Goal: Task Accomplishment & Management: Use online tool/utility

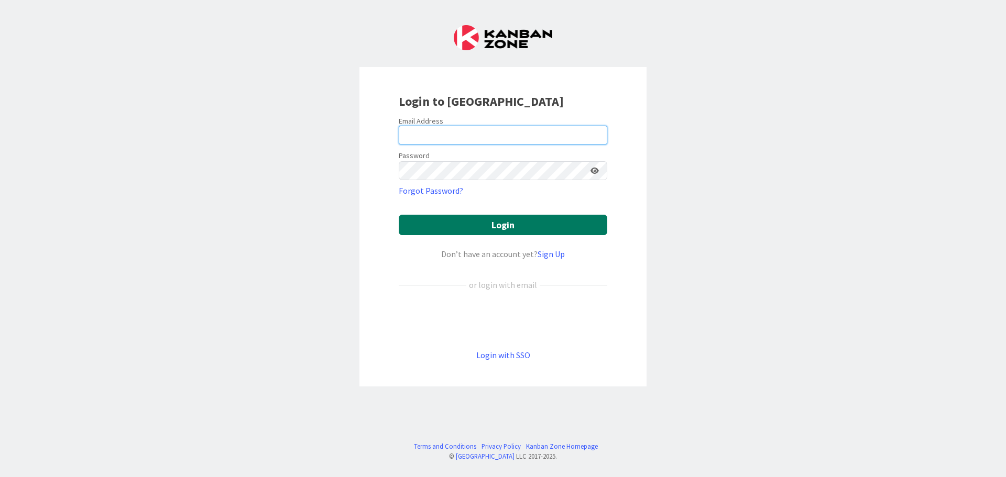
type input "[PERSON_NAME][EMAIL_ADDRESS][DOMAIN_NAME]"
click at [506, 229] on button "Login" at bounding box center [503, 225] width 208 height 20
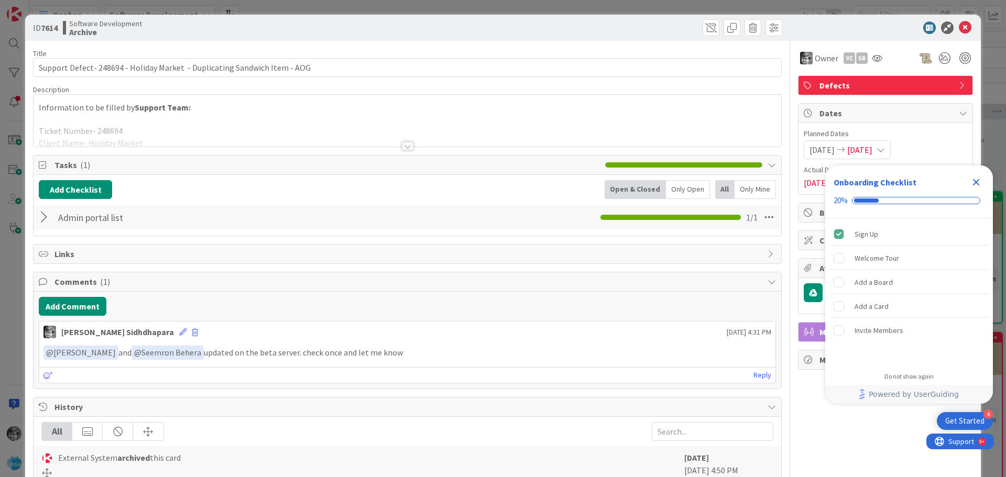
click at [976, 183] on icon "Close Checklist" at bounding box center [976, 182] width 7 height 7
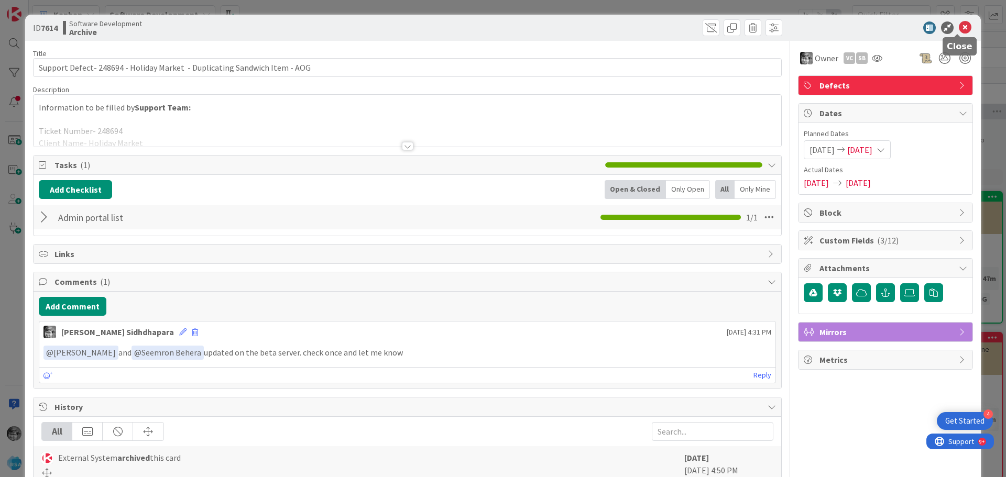
click at [959, 26] on icon at bounding box center [965, 27] width 13 height 13
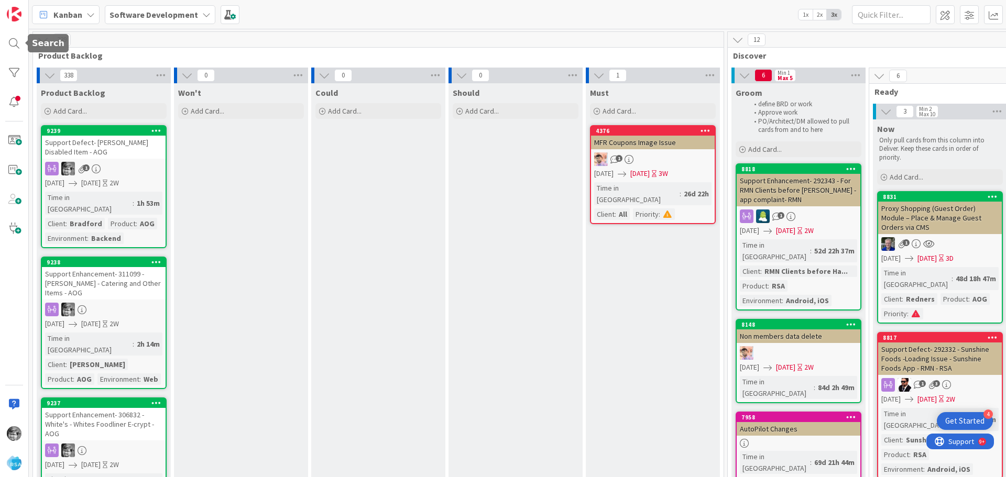
click at [25, 38] on div at bounding box center [14, 238] width 29 height 477
click at [18, 39] on div at bounding box center [14, 43] width 21 height 21
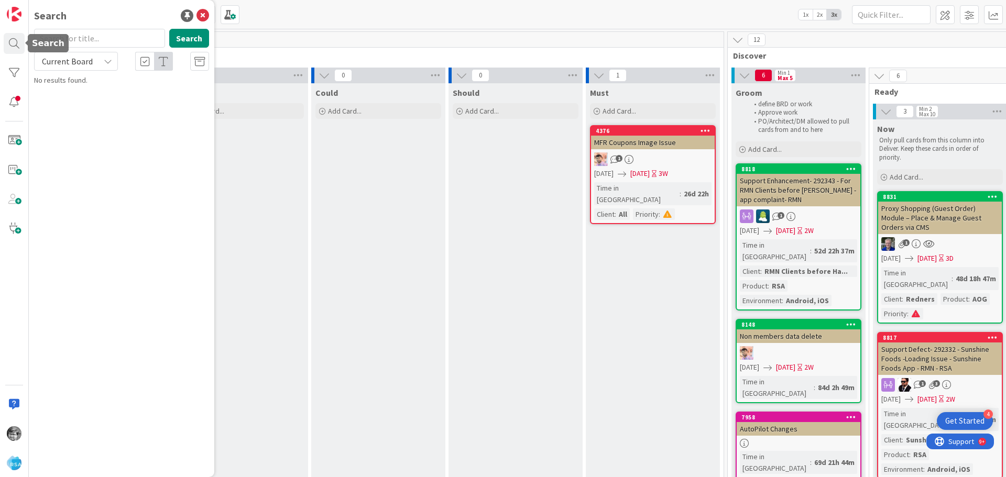
click at [80, 39] on input "text" at bounding box center [99, 38] width 131 height 19
type input "h"
type input "locker"
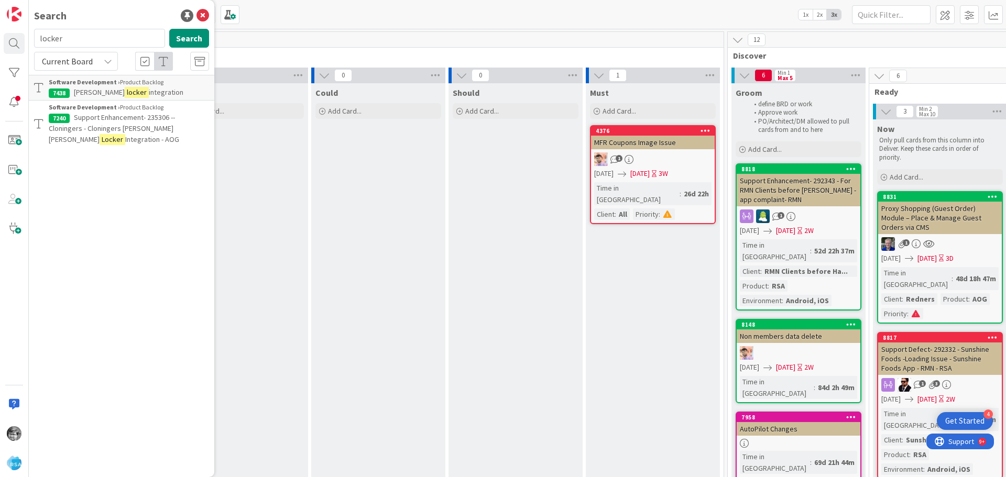
click at [172, 91] on p "[PERSON_NAME] locker integration" at bounding box center [129, 92] width 160 height 11
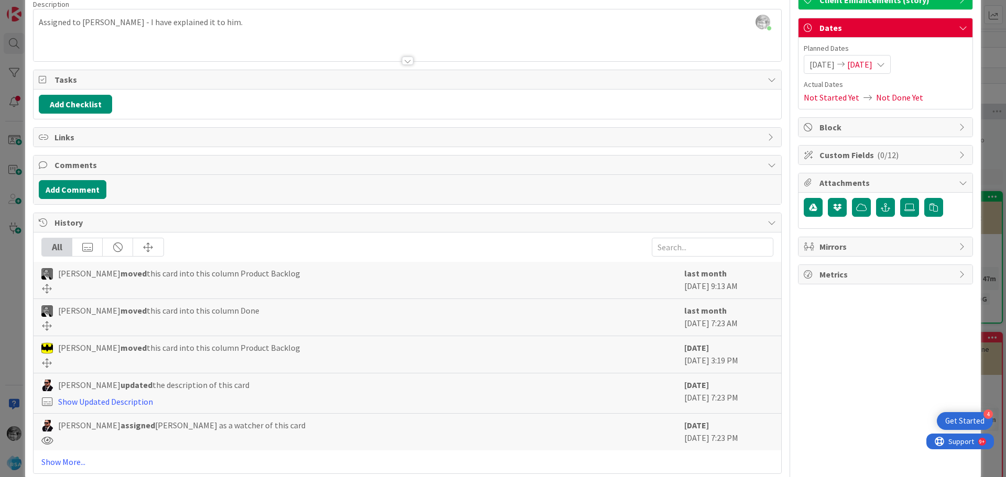
scroll to position [105, 0]
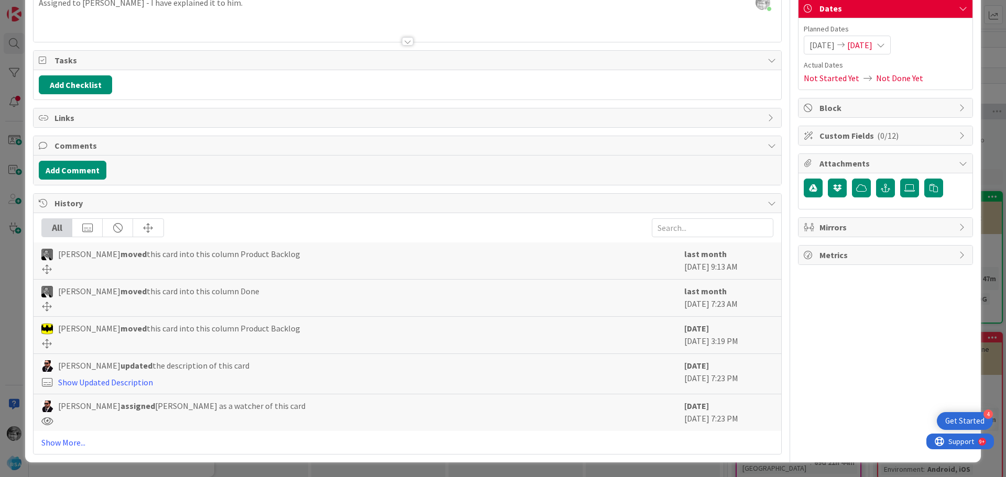
click at [844, 257] on span "Metrics" at bounding box center [886, 255] width 134 height 13
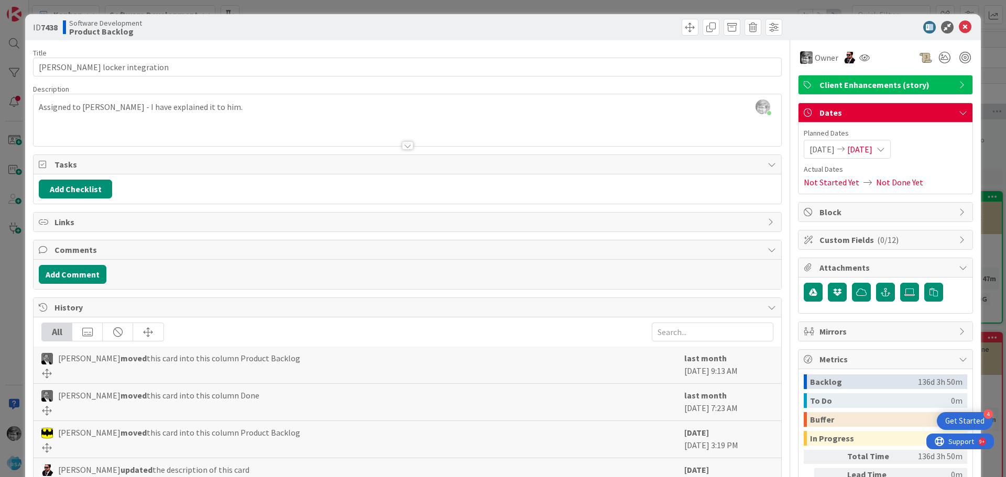
scroll to position [0, 0]
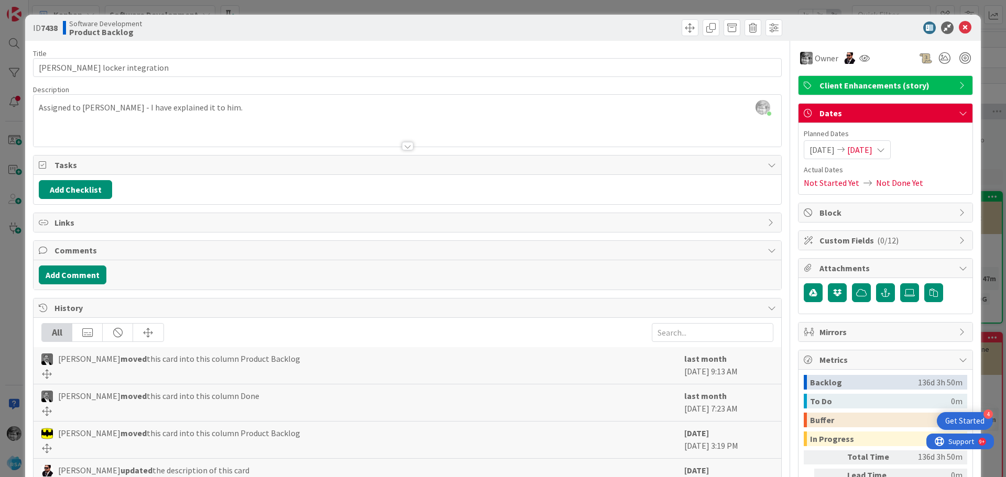
click at [403, 147] on div at bounding box center [408, 146] width 12 height 8
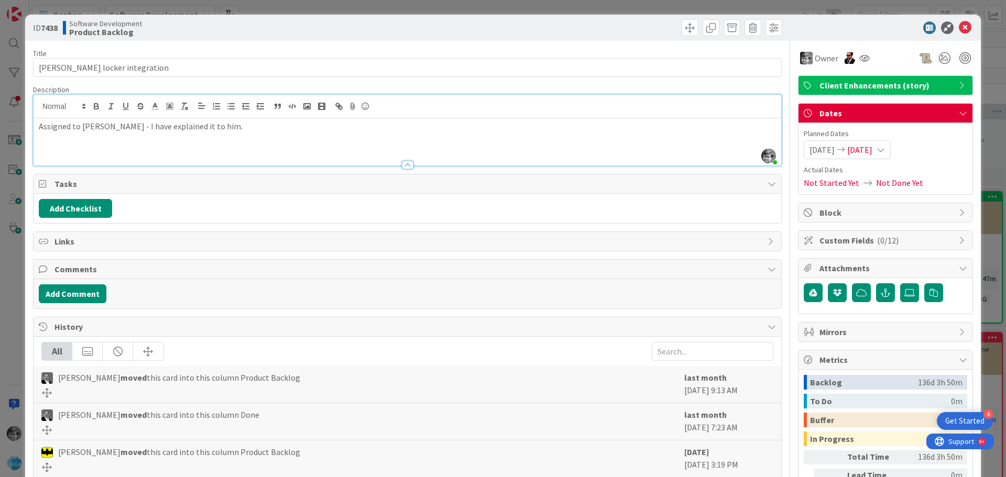
click at [863, 239] on span "Custom Fields ( 0/12 )" at bounding box center [886, 240] width 134 height 13
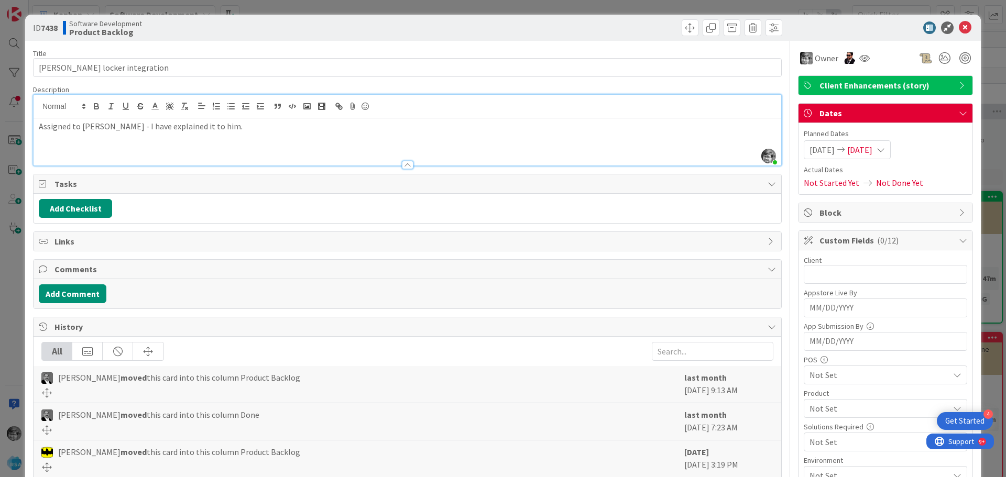
click at [863, 239] on span "Custom Fields ( 0/12 )" at bounding box center [886, 240] width 134 height 13
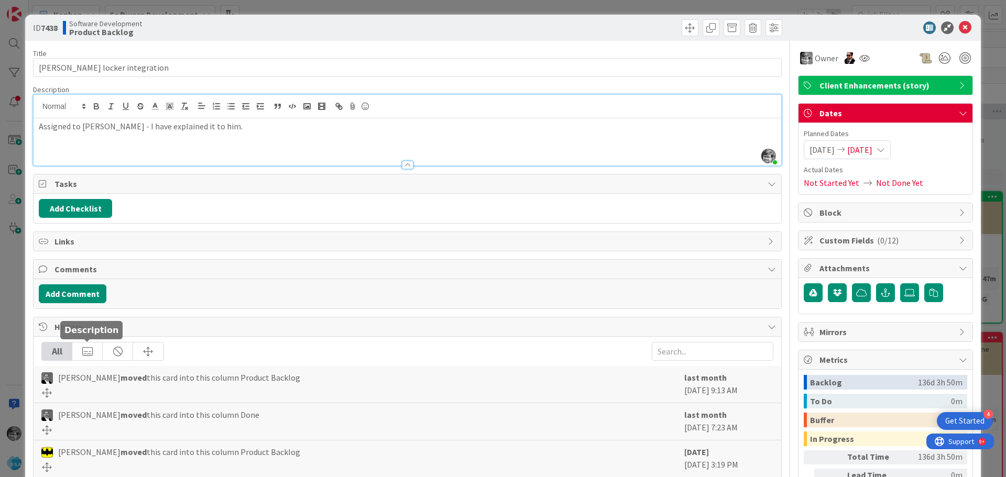
click at [82, 349] on div at bounding box center [87, 352] width 30 height 18
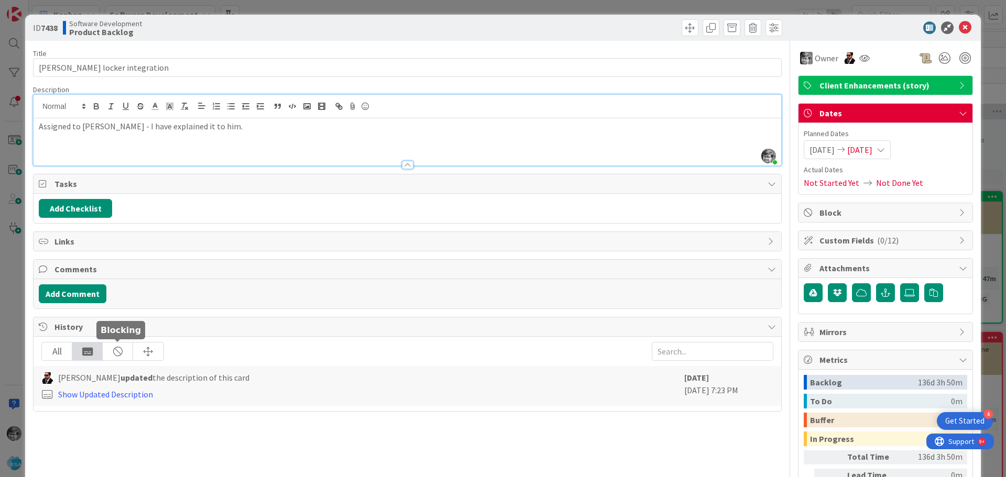
click at [106, 347] on div at bounding box center [118, 352] width 30 height 18
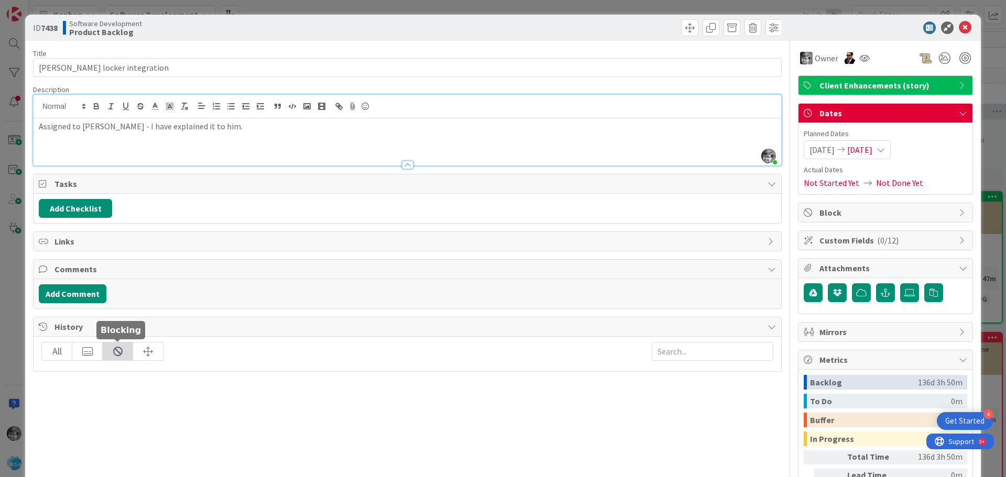
click at [75, 350] on div at bounding box center [87, 352] width 30 height 18
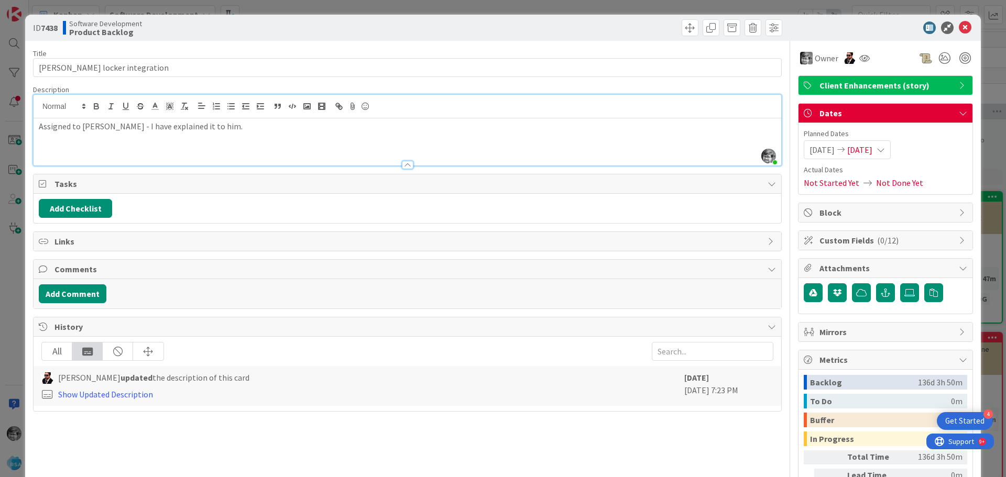
scroll to position [94, 0]
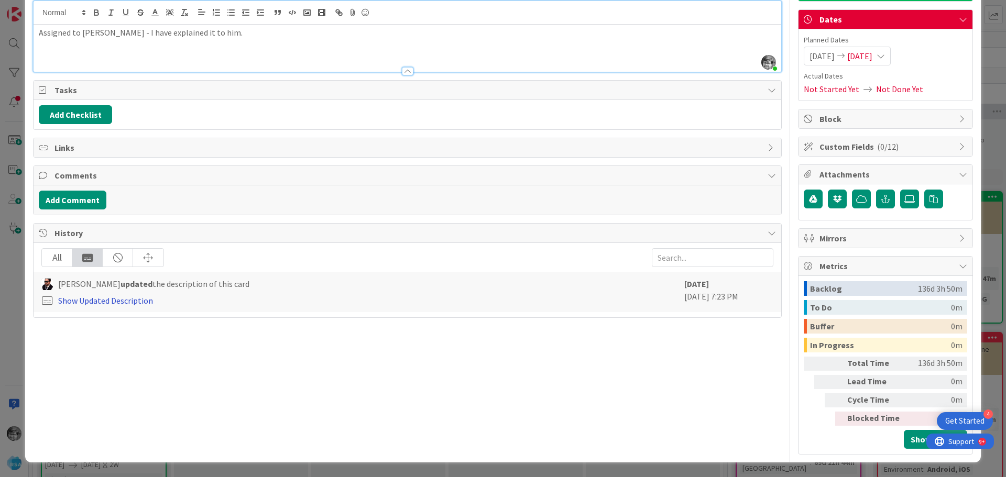
click at [87, 303] on link "Show Updated Description" at bounding box center [105, 300] width 95 height 10
click at [105, 316] on p "Assigned to" at bounding box center [103, 315] width 83 height 13
click at [93, 314] on p "Assigned to" at bounding box center [103, 315] width 83 height 13
click at [90, 301] on link "Hide Updated Description" at bounding box center [104, 300] width 92 height 10
click at [102, 301] on link "Show Updated Description" at bounding box center [105, 300] width 95 height 10
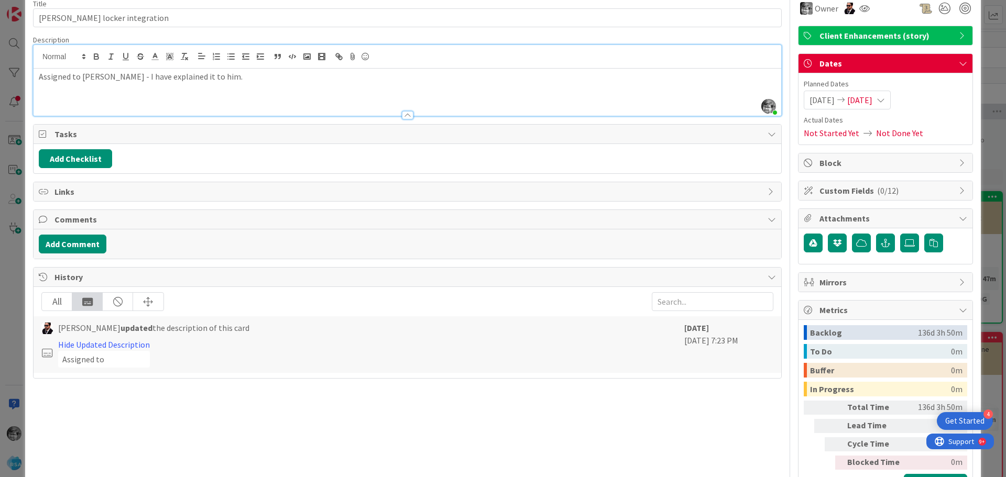
scroll to position [0, 0]
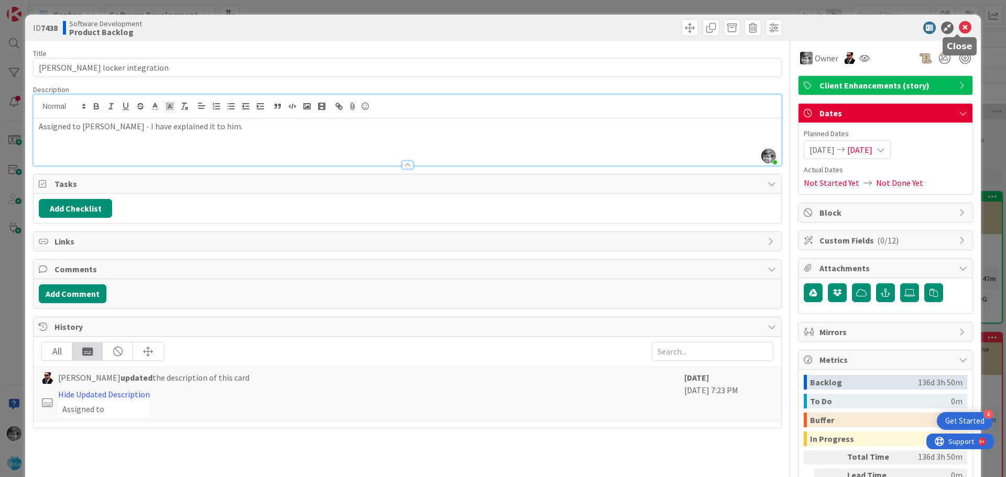
click at [959, 30] on icon at bounding box center [965, 27] width 13 height 13
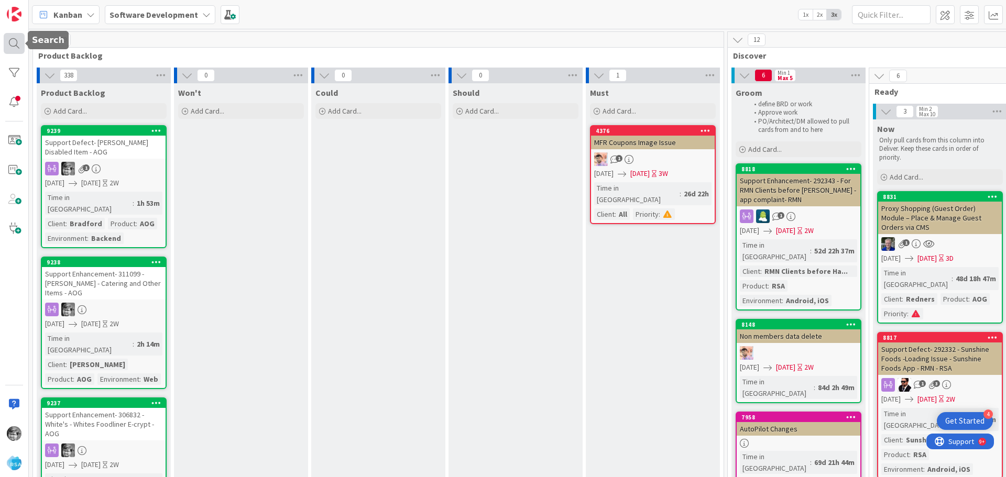
click at [8, 38] on div at bounding box center [14, 43] width 21 height 21
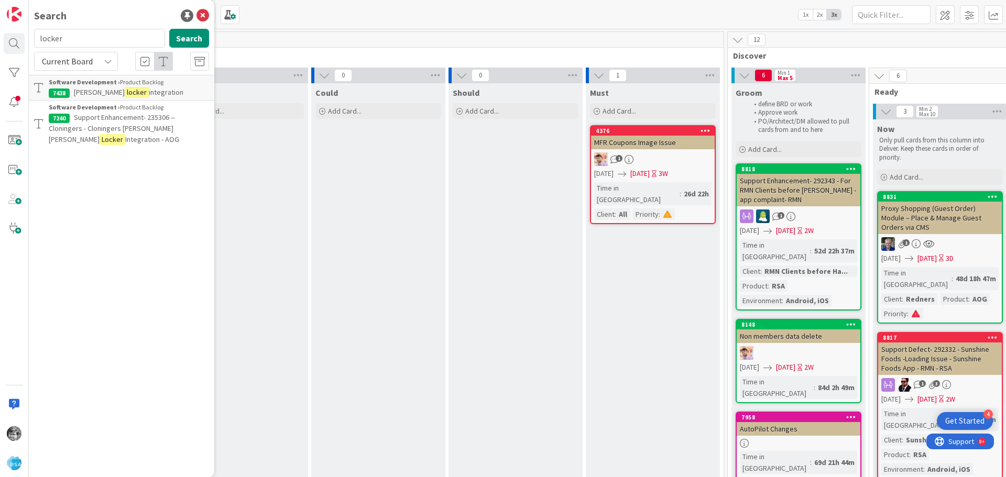
click at [107, 127] on span "Support Enhancement- 235306 -- Cloningers - Cloningers [PERSON_NAME] [PERSON_NA…" at bounding box center [112, 128] width 126 height 31
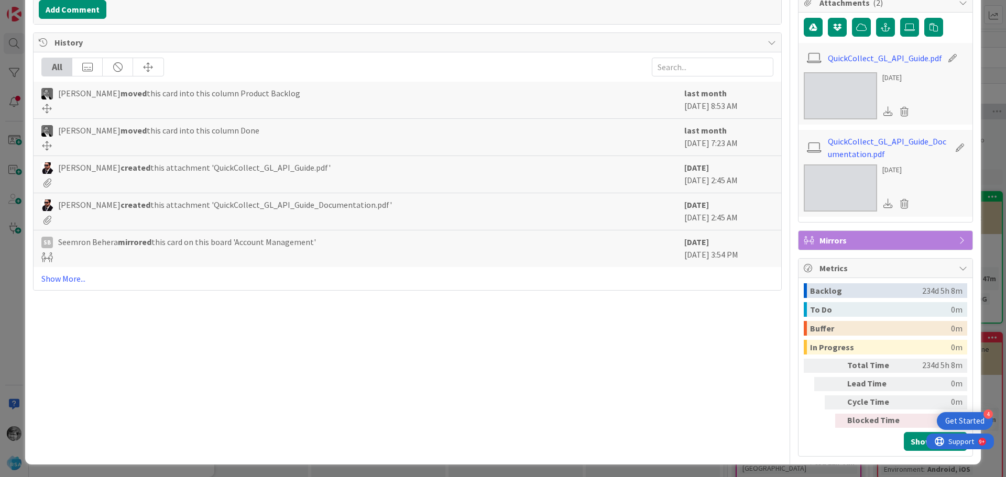
scroll to position [268, 0]
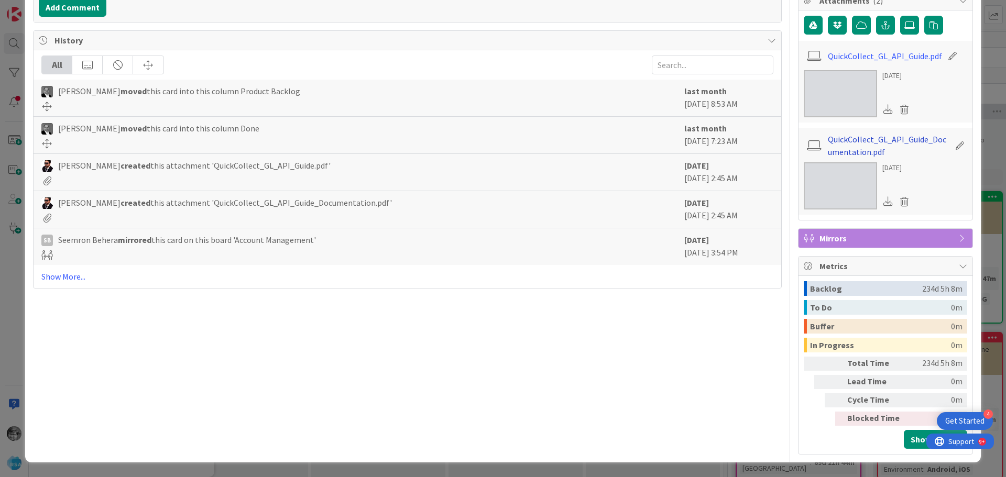
click at [863, 149] on link "QuickCollect_GL_API_Guide_Documentation.pdf" at bounding box center [889, 145] width 122 height 25
click at [883, 54] on link "QuickCollect_GL_API_Guide.pdf" at bounding box center [885, 56] width 114 height 13
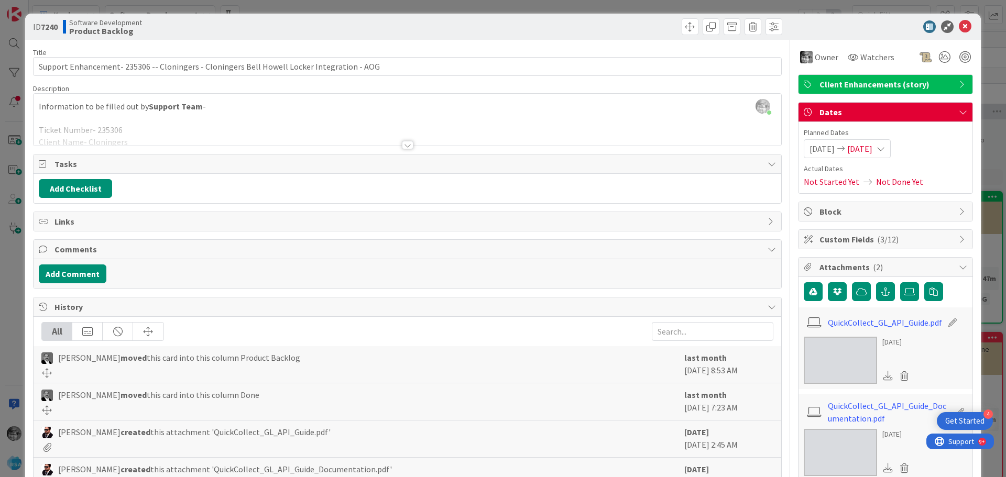
scroll to position [0, 0]
